Goal: Navigation & Orientation: Find specific page/section

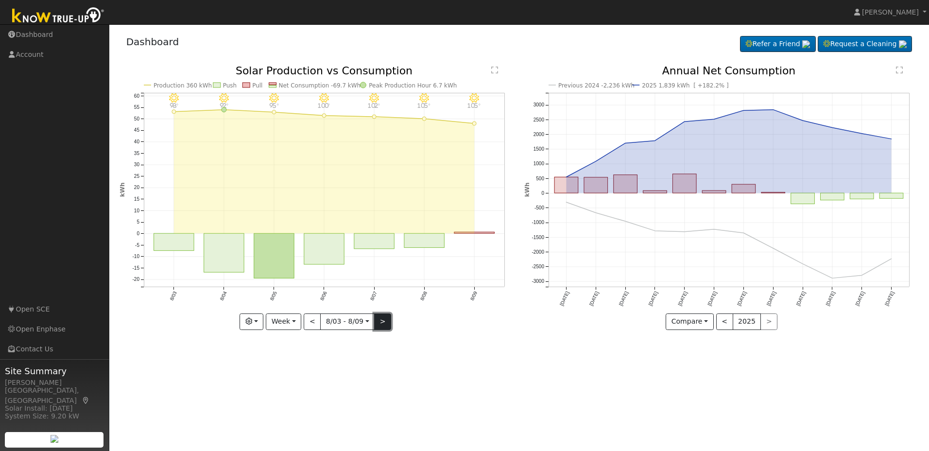
click at [377, 317] on button ">" at bounding box center [382, 321] width 17 height 17
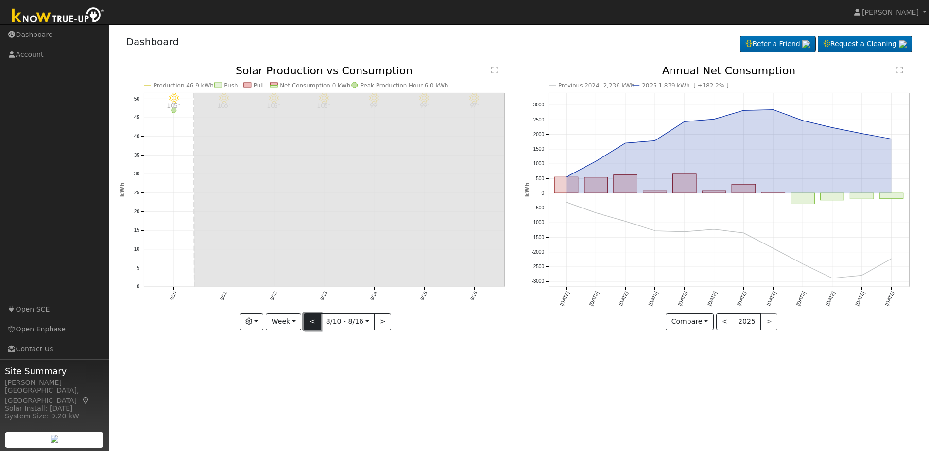
click at [313, 324] on button "<" at bounding box center [312, 321] width 17 height 17
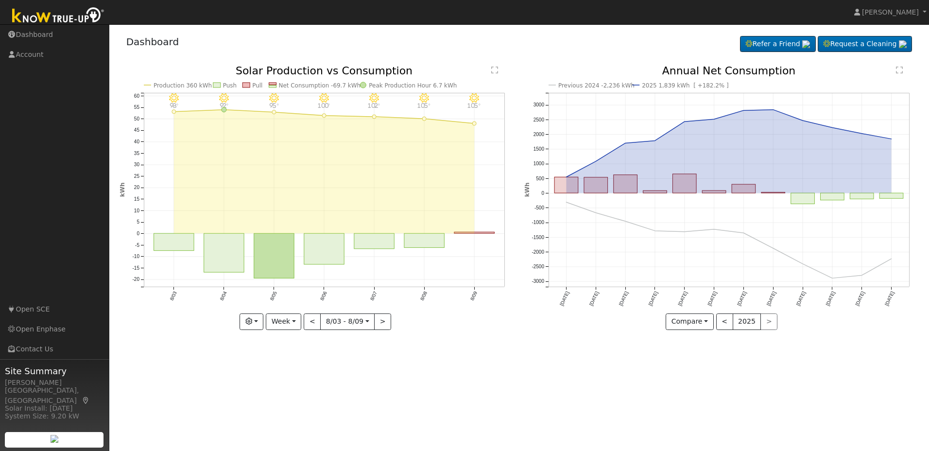
click at [531, 376] on div "User Profile First name Last name Email Email Notifications No Emails No Emails…" at bounding box center [518, 237] width 819 height 426
click at [724, 319] on button "<" at bounding box center [724, 321] width 17 height 17
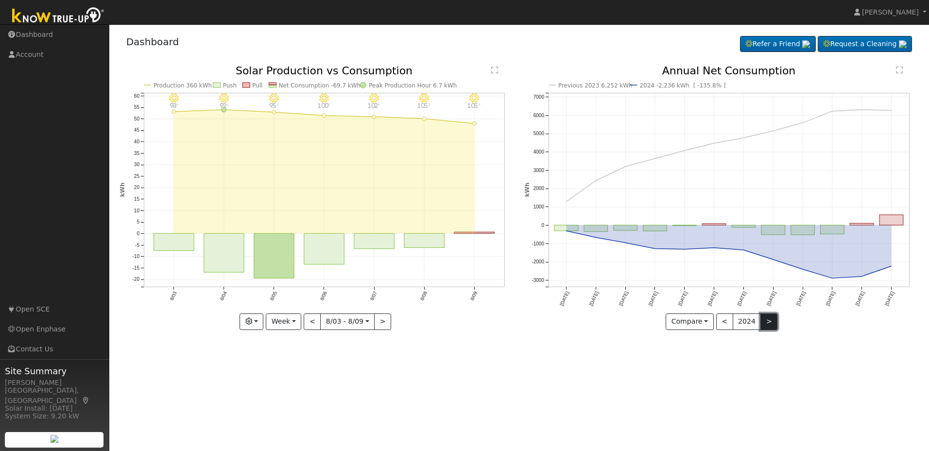
click at [762, 324] on button ">" at bounding box center [768, 321] width 17 height 17
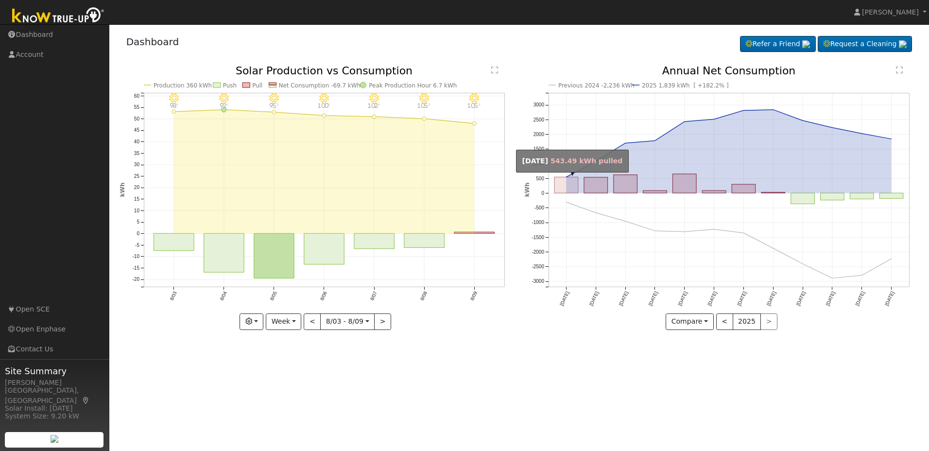
click at [570, 184] on rect "onclick=""" at bounding box center [566, 185] width 24 height 16
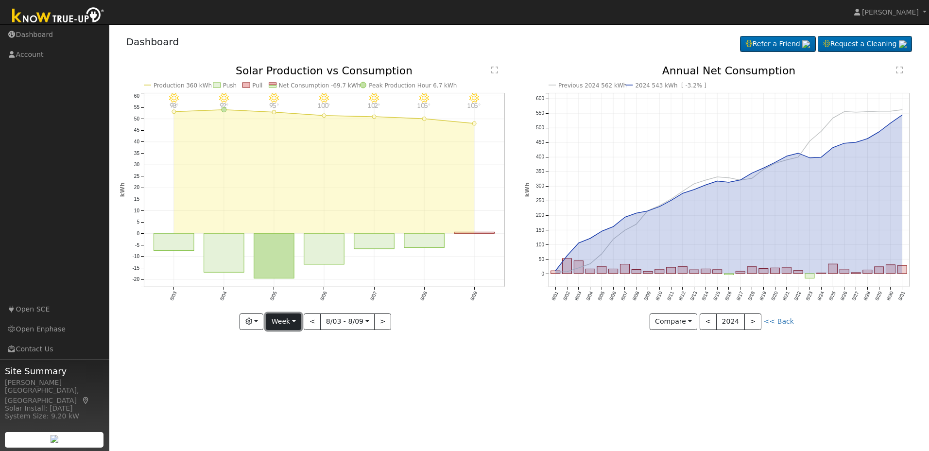
click at [296, 322] on button "Week" at bounding box center [283, 321] width 35 height 17
click at [288, 374] on link "Month" at bounding box center [300, 369] width 68 height 14
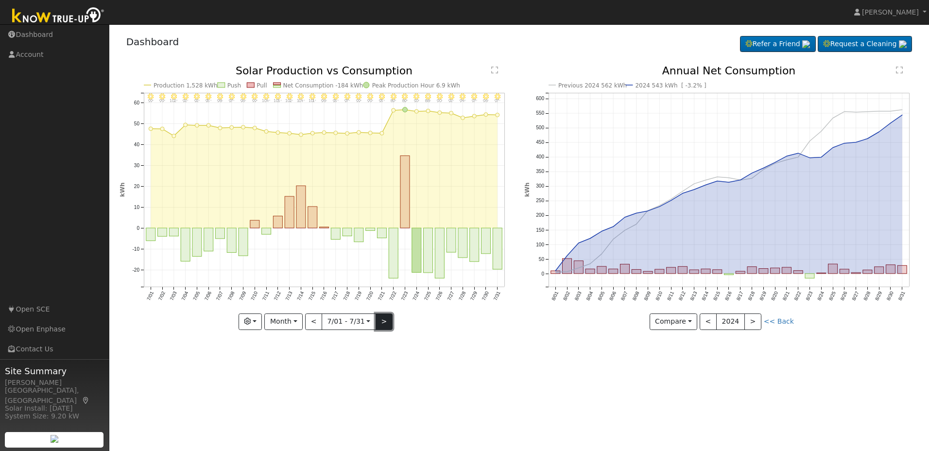
click at [386, 327] on button ">" at bounding box center [383, 321] width 17 height 17
type input "[DATE]"
